Goal: Find specific page/section: Find specific page/section

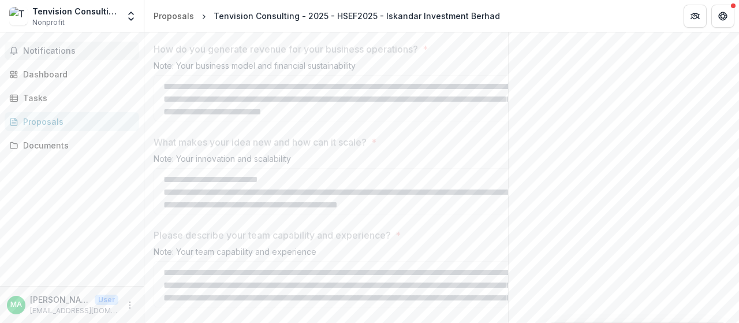
scroll to position [1457, 0]
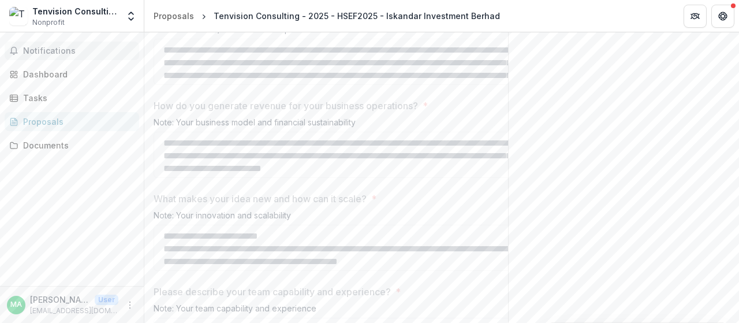
click at [95, 43] on button "Notifications" at bounding box center [72, 51] width 135 height 18
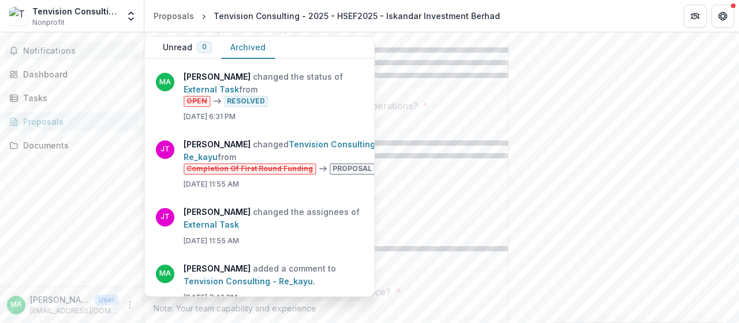
click at [244, 48] on button "Archived" at bounding box center [248, 47] width 54 height 23
click at [60, 69] on div "Dashboard" at bounding box center [76, 74] width 107 height 12
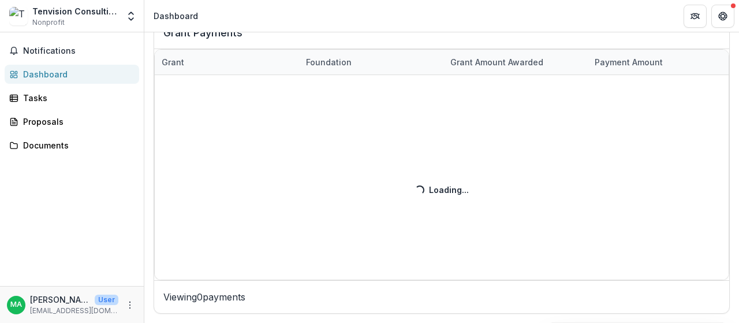
scroll to position [419, 0]
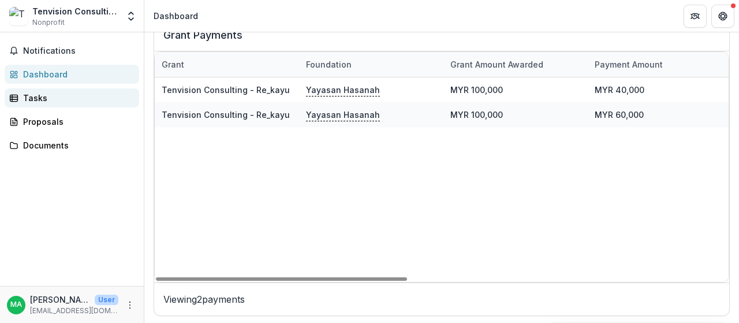
click at [46, 106] on link "Tasks" at bounding box center [72, 97] width 135 height 19
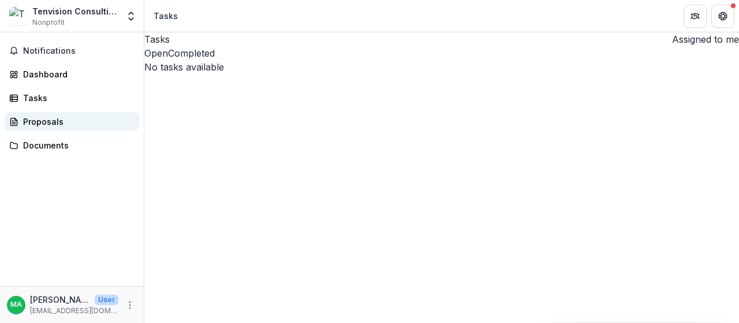
click at [53, 122] on div "Proposals" at bounding box center [76, 122] width 107 height 12
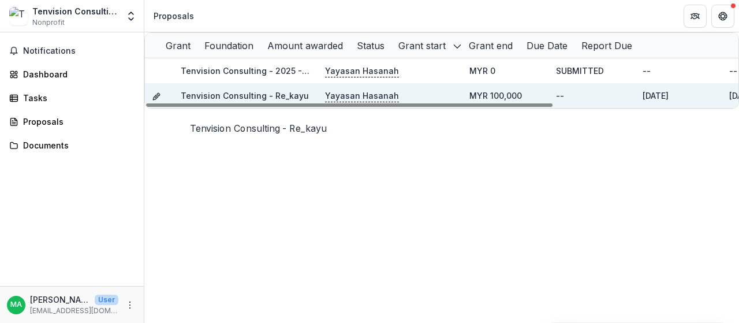
click at [241, 101] on link "Tenvision Consulting - Re_kayu" at bounding box center [245, 96] width 128 height 10
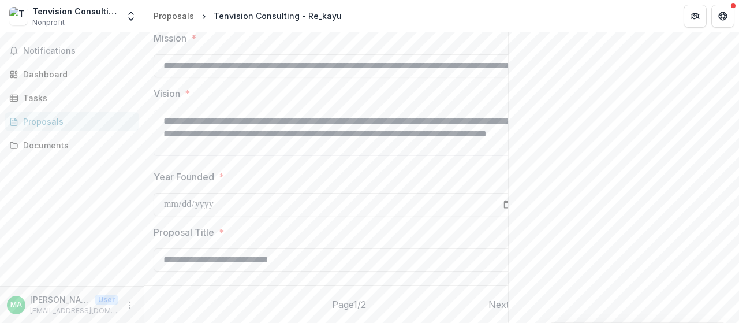
scroll to position [470, 0]
click at [498, 298] on button "Next" at bounding box center [506, 305] width 35 height 14
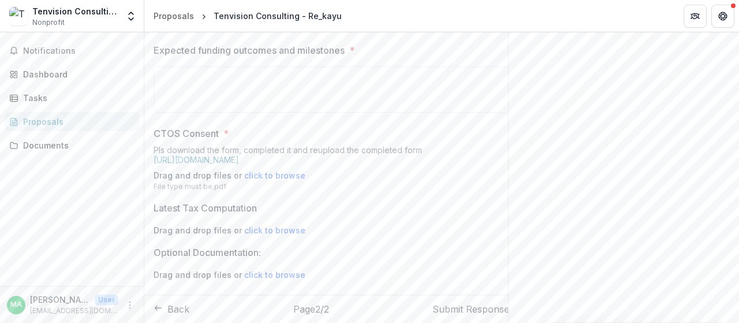
scroll to position [1323, 0]
